Goal: Information Seeking & Learning: Learn about a topic

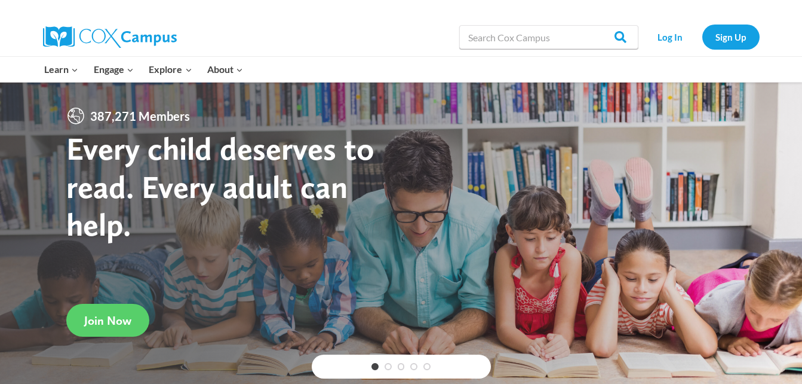
click at [676, 39] on link "Log In" at bounding box center [671, 36] width 52 height 24
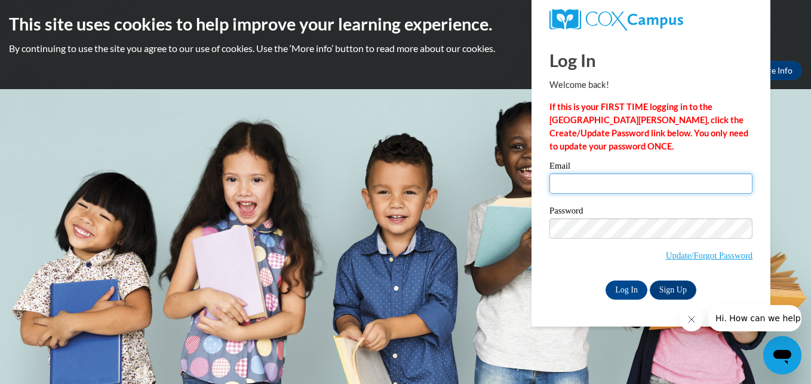
click at [646, 186] on input "Email" at bounding box center [651, 183] width 203 height 20
type input "avondajames@gmail.com"
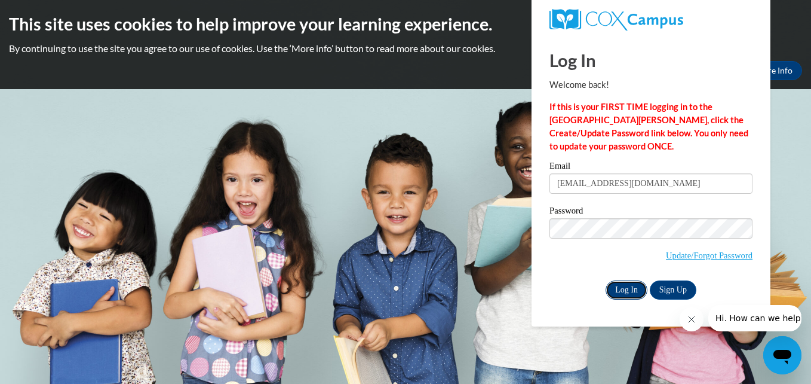
click at [623, 289] on input "Log In" at bounding box center [627, 289] width 42 height 19
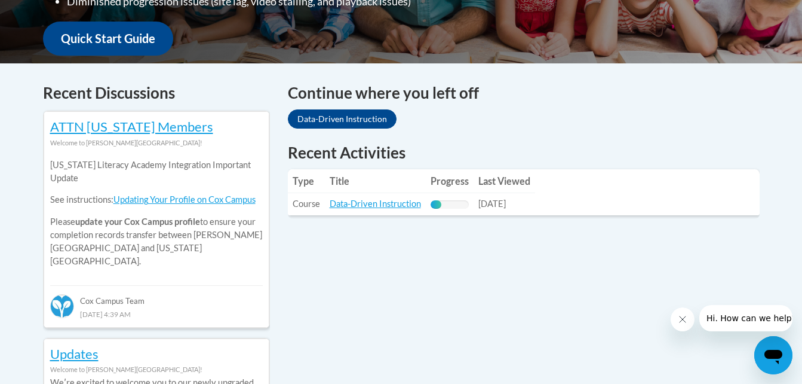
scroll to position [446, 0]
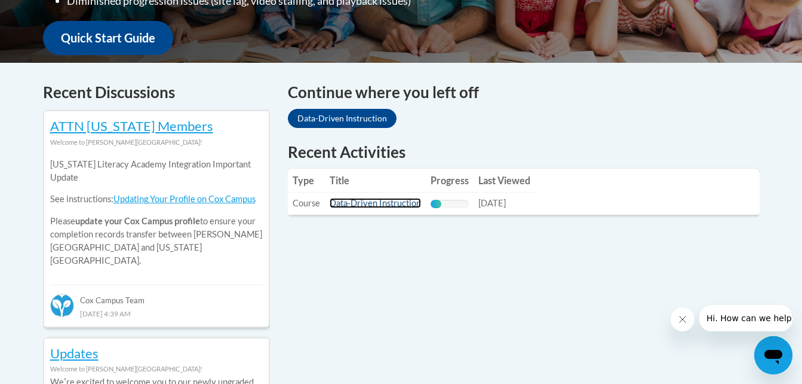
click at [404, 203] on link "Data-Driven Instruction" at bounding box center [375, 203] width 91 height 10
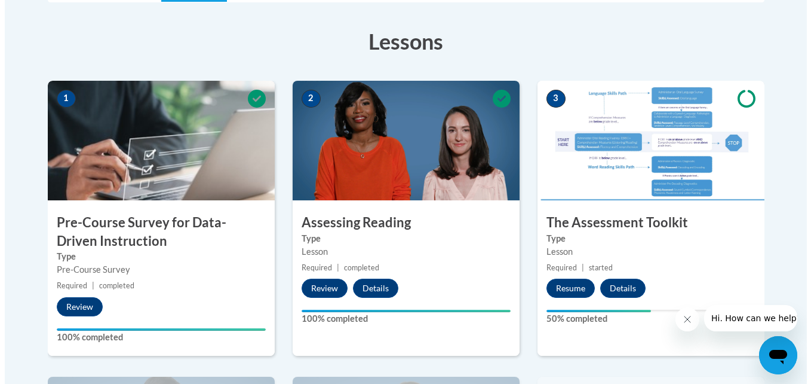
scroll to position [321, 0]
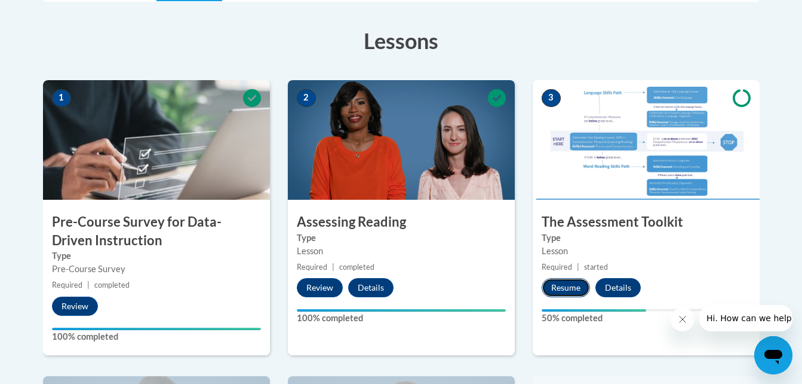
click at [559, 286] on button "Resume" at bounding box center [566, 287] width 48 height 19
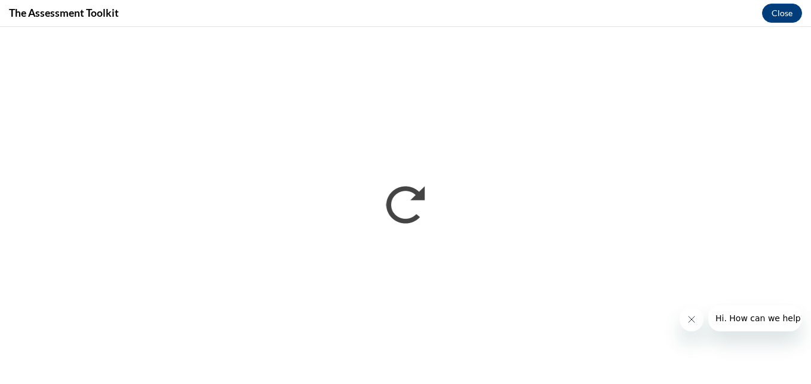
scroll to position [0, 0]
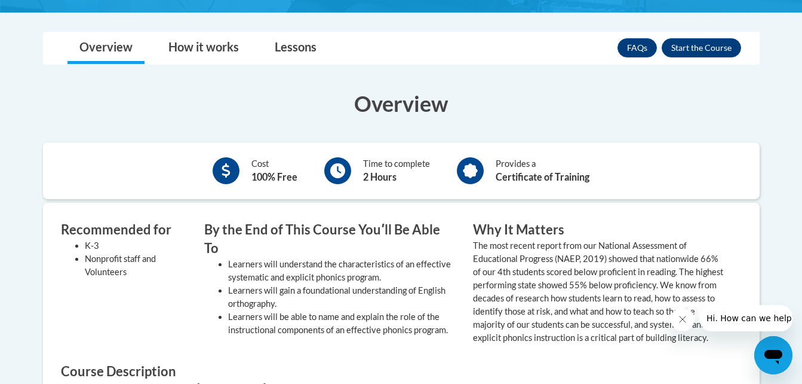
scroll to position [349, 0]
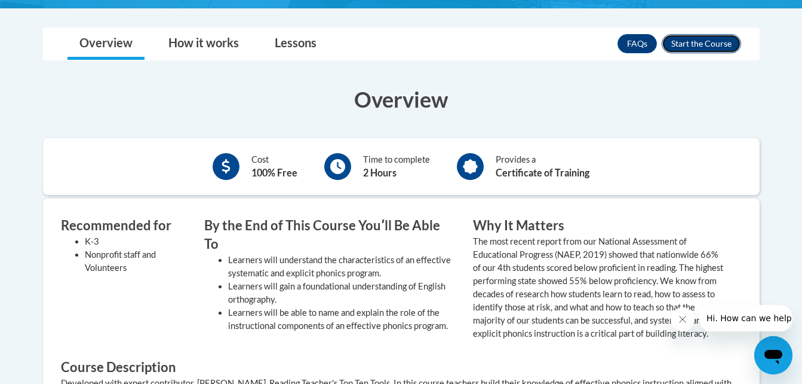
click at [709, 40] on button "Enroll" at bounding box center [701, 43] width 79 height 19
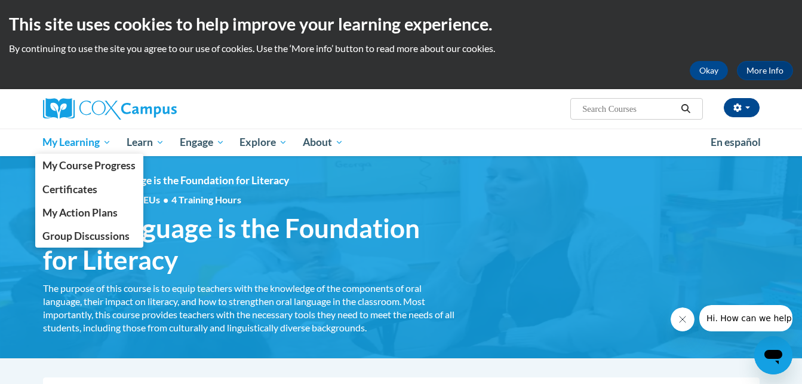
click at [72, 147] on span "My Learning" at bounding box center [76, 142] width 69 height 14
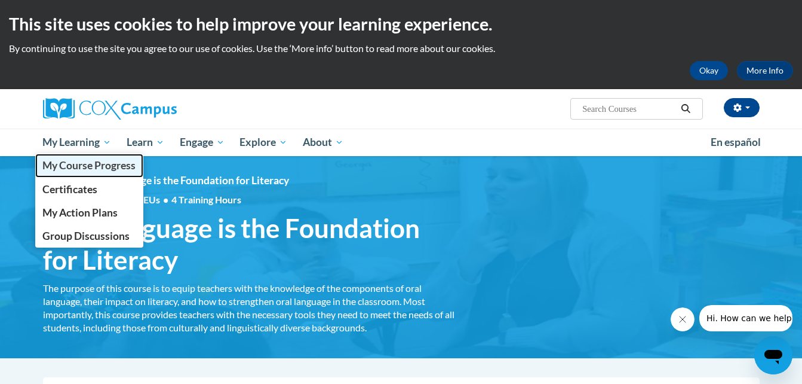
click at [75, 164] on span "My Course Progress" at bounding box center [88, 165] width 93 height 13
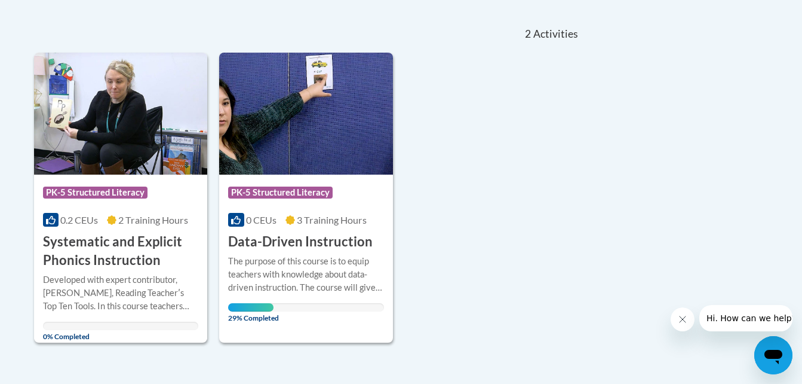
scroll to position [255, 0]
click at [305, 240] on h3 "Data-Driven Instruction" at bounding box center [300, 241] width 145 height 19
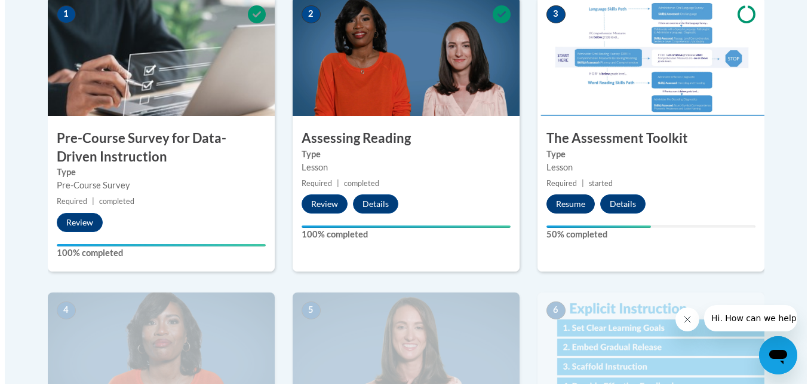
scroll to position [409, 0]
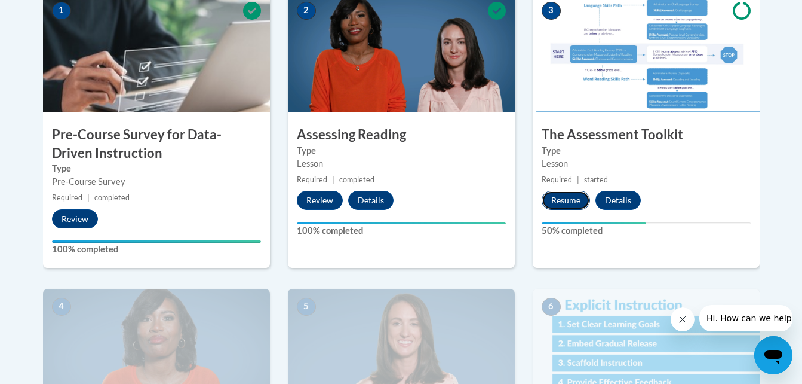
click at [566, 200] on button "Resume" at bounding box center [566, 200] width 48 height 19
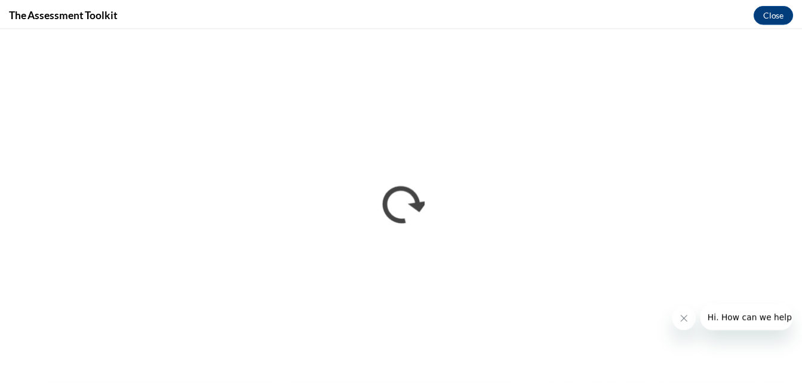
scroll to position [0, 0]
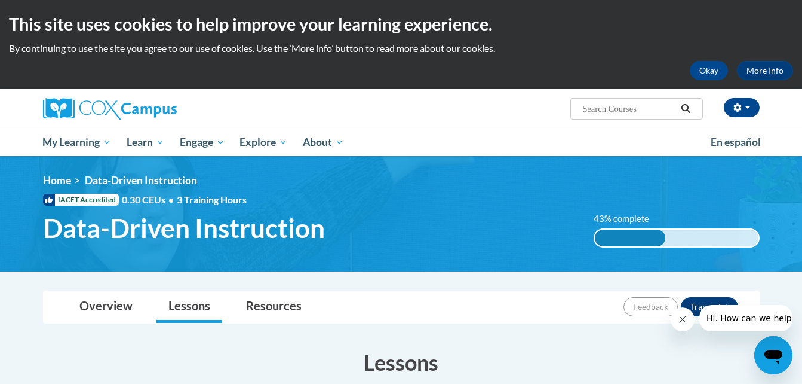
click at [514, 127] on div "[PERSON_NAME] ([GEOGRAPHIC_DATA]/New_York UTC-04:00) My Profile Inbox My Transc…" at bounding box center [401, 108] width 753 height 39
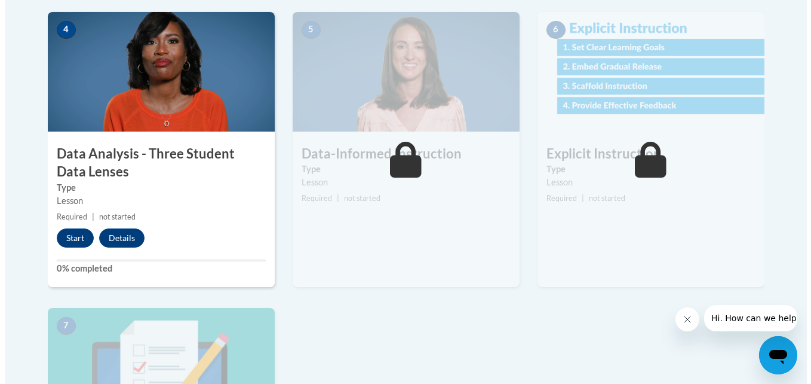
scroll to position [686, 0]
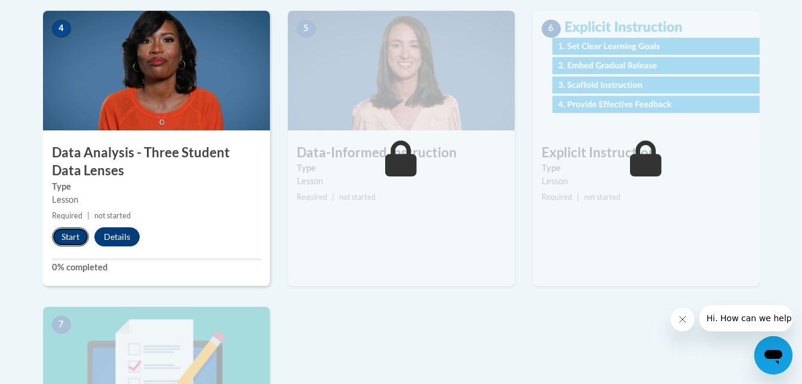
click at [75, 238] on button "Start" at bounding box center [70, 236] width 37 height 19
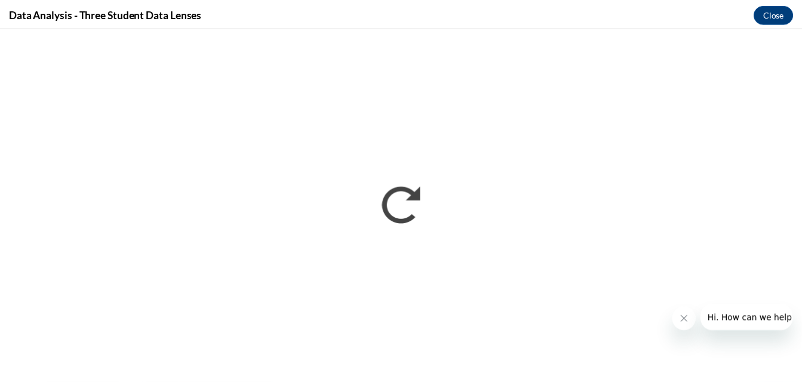
scroll to position [0, 0]
